Goal: Information Seeking & Learning: Learn about a topic

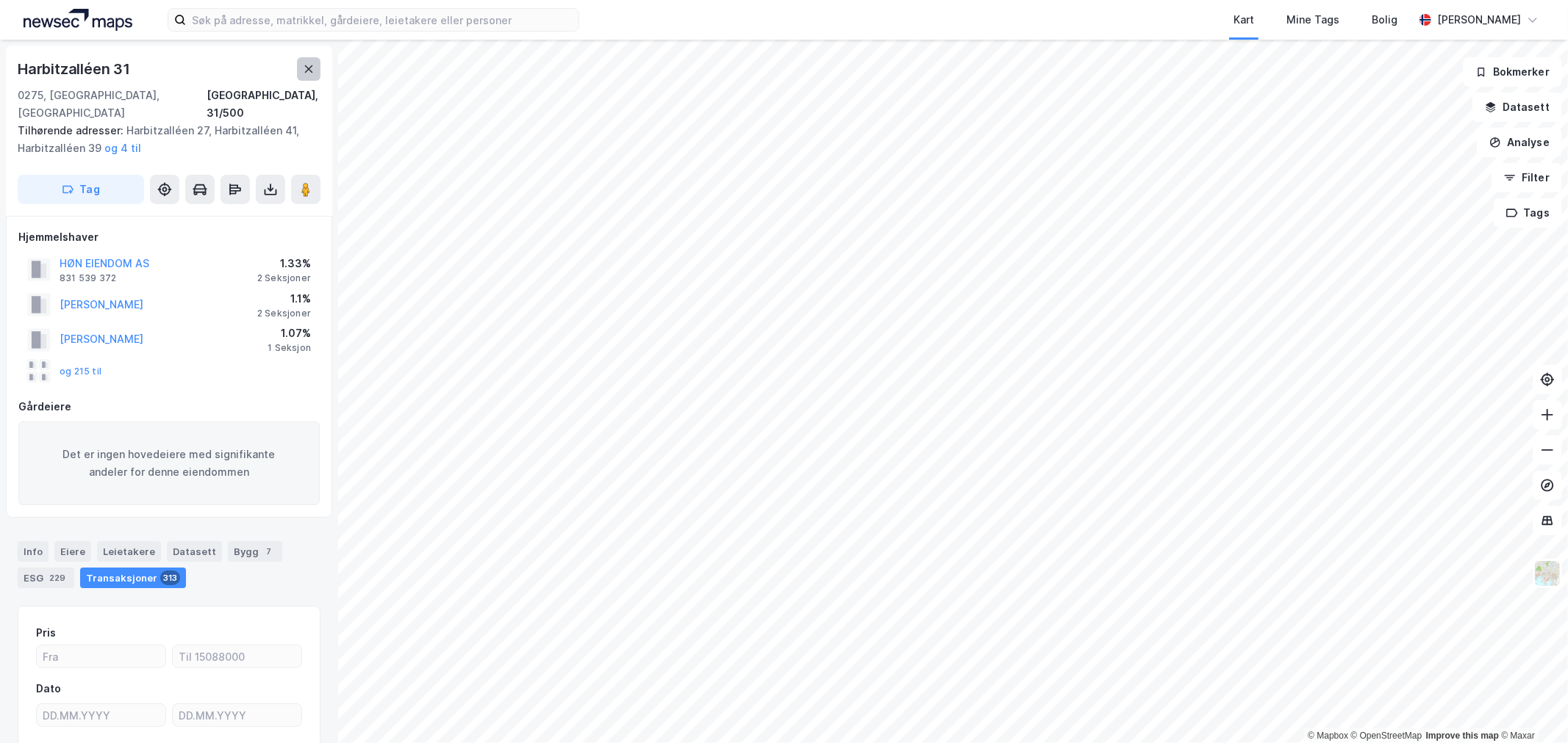
click at [298, 61] on button at bounding box center [309, 69] width 24 height 24
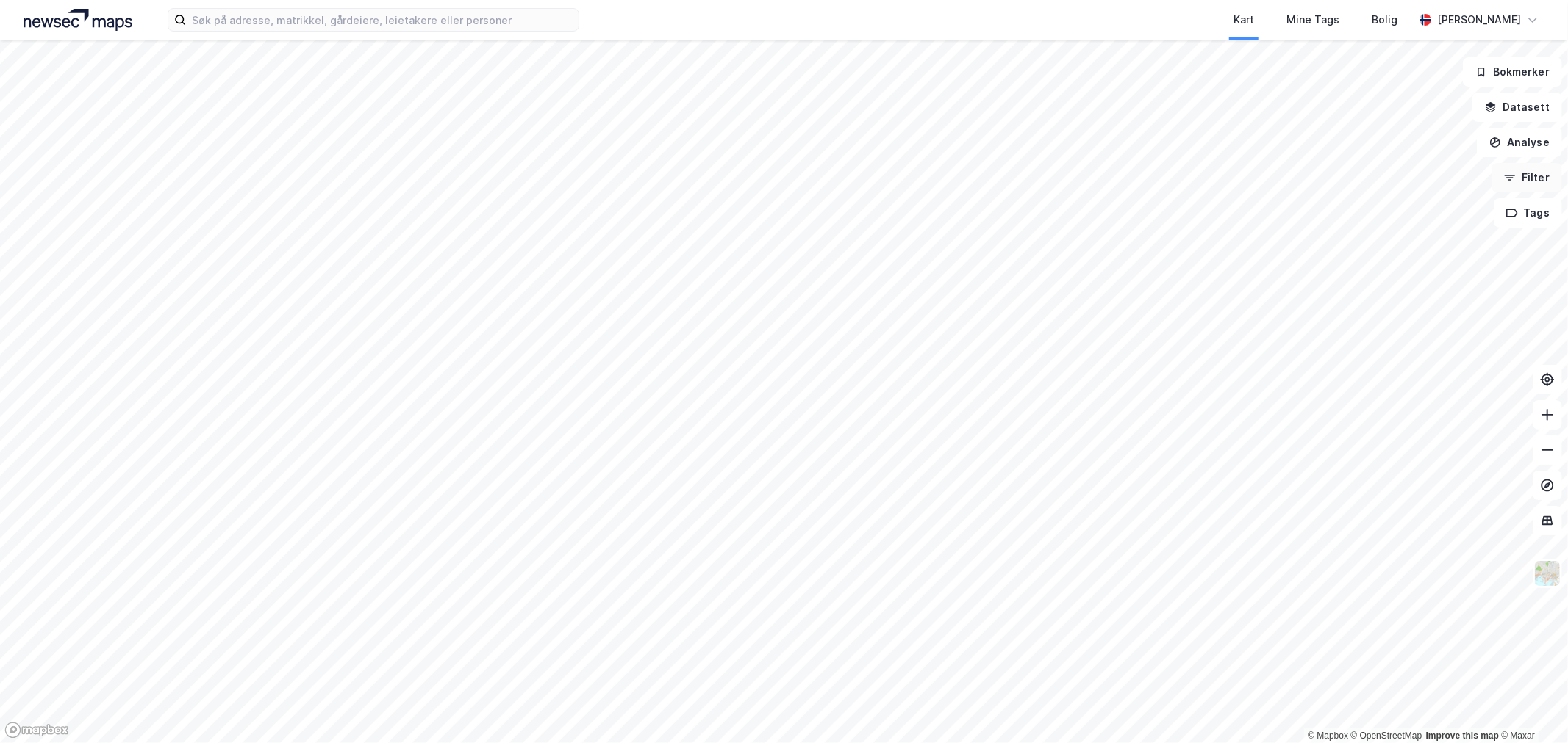
click at [1526, 190] on button "Filter" at bounding box center [1526, 177] width 71 height 29
